Goal: Task Accomplishment & Management: Complete application form

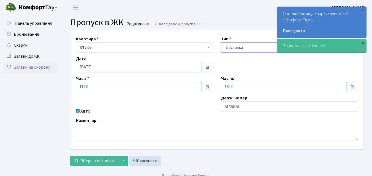
click at [225, 48] on select "- Доставка Таксі Гості Сервіс" at bounding box center [289, 47] width 137 height 10
click at [221, 42] on select "- Доставка Таксі Гості Сервіс" at bounding box center [289, 47] width 137 height 10
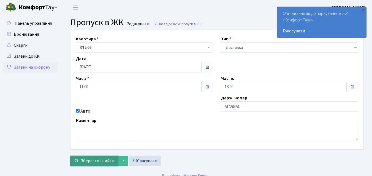
drag, startPoint x: 102, startPoint y: 160, endPoint x: 105, endPoint y: 157, distance: 3.9
click at [105, 157] on button "Зберегти і вийти" at bounding box center [94, 161] width 48 height 10
click at [105, 160] on span "Зберегти і вийти" at bounding box center [98, 161] width 34 height 6
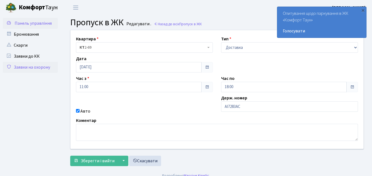
click at [45, 24] on span "Панель управління" at bounding box center [33, 23] width 37 height 6
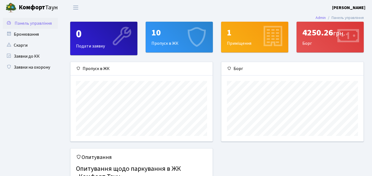
scroll to position [79, 142]
click at [181, 39] on div "10 Пропуск в ЖК" at bounding box center [179, 37] width 67 height 30
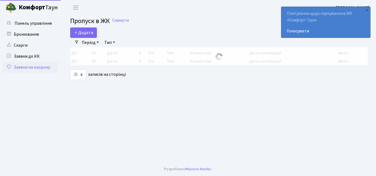
select select "25"
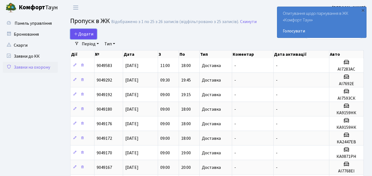
click at [84, 32] on span "Додати" at bounding box center [84, 34] width 20 height 6
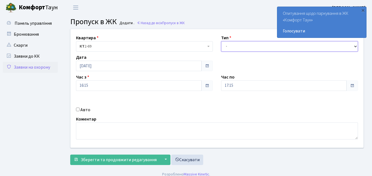
click at [226, 47] on select "- Доставка Таксі Гості Сервіс" at bounding box center [289, 46] width 137 height 10
select select "1"
click at [221, 41] on select "- Доставка Таксі Гості Сервіс" at bounding box center [289, 46] width 137 height 10
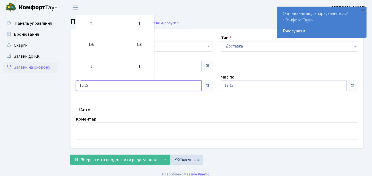
click at [97, 86] on input "16:15" at bounding box center [138, 86] width 125 height 10
click at [92, 65] on icon at bounding box center [91, 66] width 15 height 15
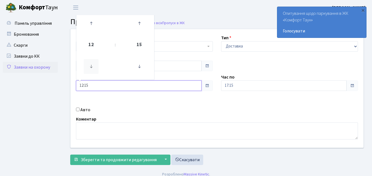
click at [92, 65] on icon at bounding box center [91, 66] width 15 height 15
click at [92, 64] on icon at bounding box center [91, 66] width 15 height 15
click at [94, 63] on icon at bounding box center [91, 66] width 15 height 15
type input "08:15"
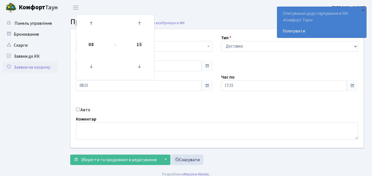
click at [79, 108] on input "Авто" at bounding box center [78, 110] width 4 height 4
checkbox input "true"
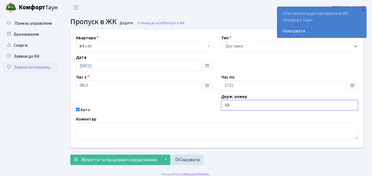
type input "КА0189ВЕ"
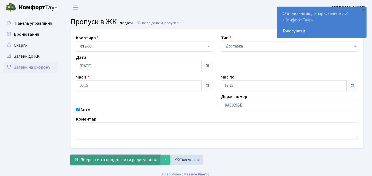
click at [118, 159] on span "Зберегти та продовжити редагування" at bounding box center [119, 160] width 76 height 6
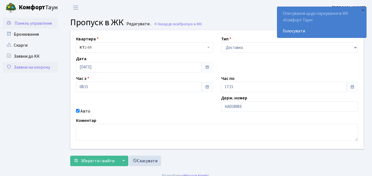
click at [36, 23] on span "Панель управління" at bounding box center [33, 23] width 37 height 6
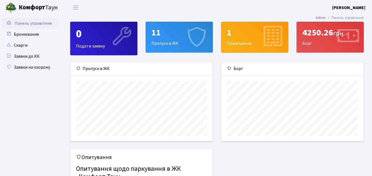
scroll to position [79, 142]
click at [166, 40] on div "11 Пропуск в ЖК" at bounding box center [179, 37] width 67 height 30
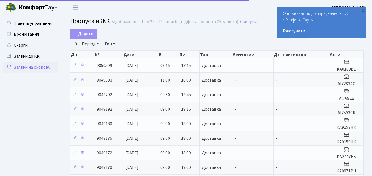
select select "25"
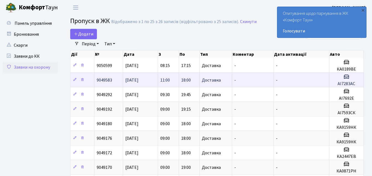
click at [170, 78] on td "11:00" at bounding box center [168, 80] width 21 height 15
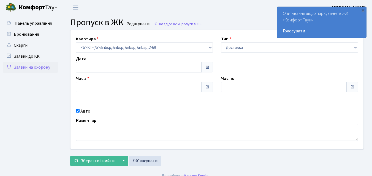
click at [164, 80] on div "Час з" at bounding box center [144, 83] width 145 height 17
type input "[DATE]"
type input "11:00"
type input "18:00"
checkbox input "true"
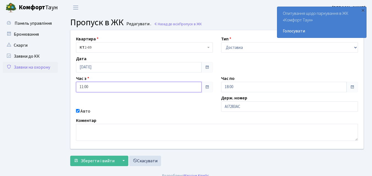
click at [166, 89] on input "11:00" at bounding box center [138, 87] width 125 height 10
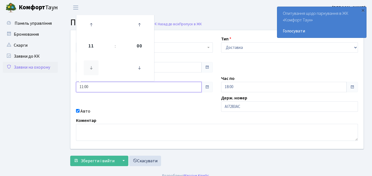
click at [93, 67] on icon at bounding box center [91, 68] width 15 height 15
click at [92, 64] on icon at bounding box center [91, 68] width 15 height 15
click at [92, 63] on icon at bounding box center [91, 68] width 15 height 15
type input "08:00"
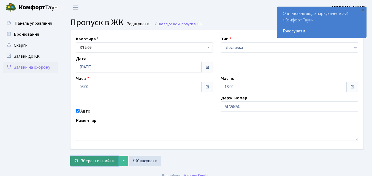
click at [102, 159] on span "Зберегти і вийти" at bounding box center [98, 161] width 34 height 6
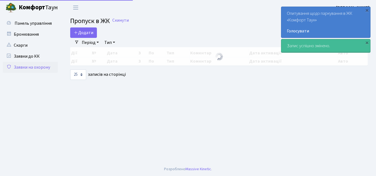
select select "25"
